Goal: Communication & Community: Answer question/provide support

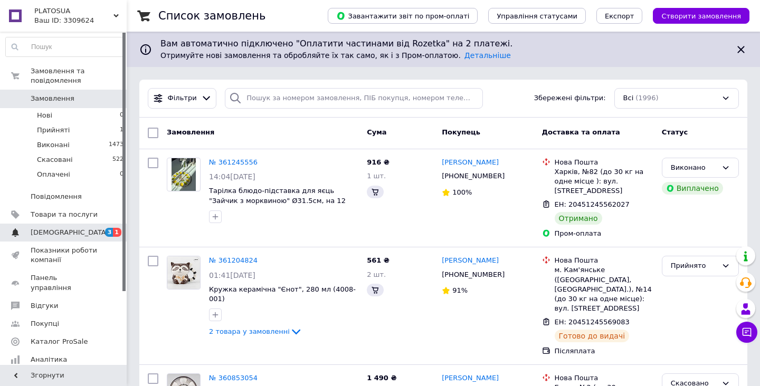
click at [55, 229] on span "[DEMOGRAPHIC_DATA]" at bounding box center [70, 232] width 78 height 9
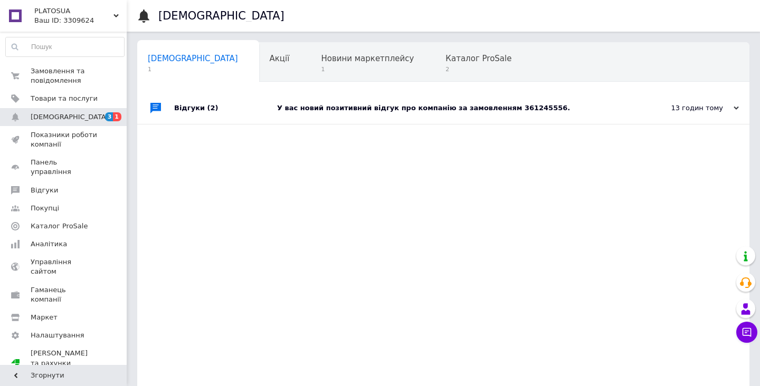
click at [404, 115] on div "У вас новий позитивний відгук про компанію за замовленням 361245556." at bounding box center [455, 108] width 356 height 32
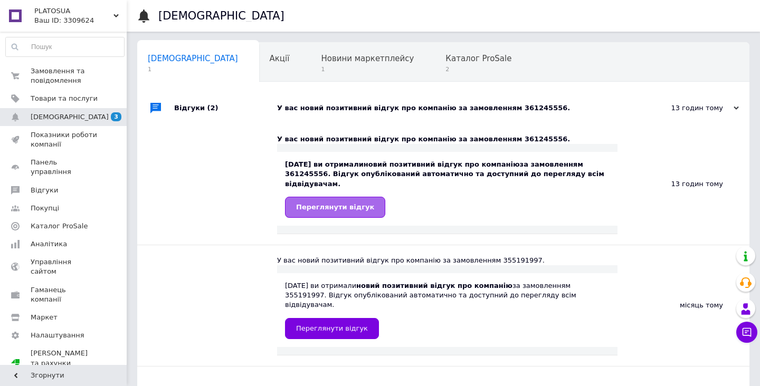
click at [346, 210] on span "Переглянути відгук" at bounding box center [335, 207] width 78 height 8
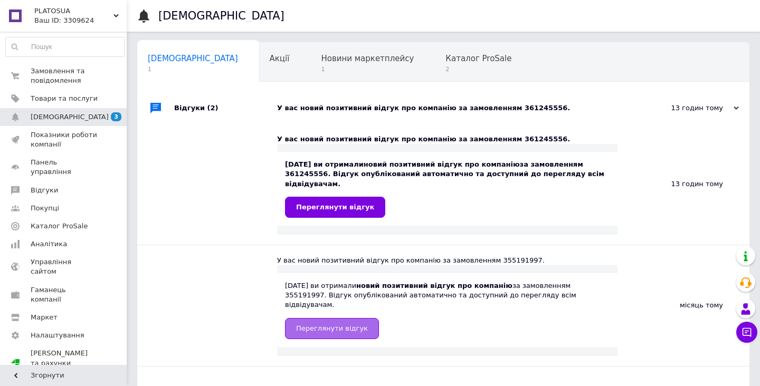
click at [323, 323] on link "Переглянути відгук" at bounding box center [332, 328] width 94 height 21
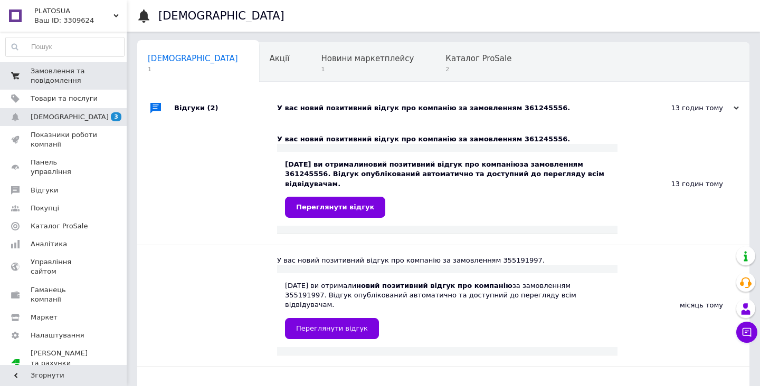
click at [77, 83] on span "Замовлення та повідомлення" at bounding box center [64, 75] width 67 height 19
